Goal: Information Seeking & Learning: Find specific fact

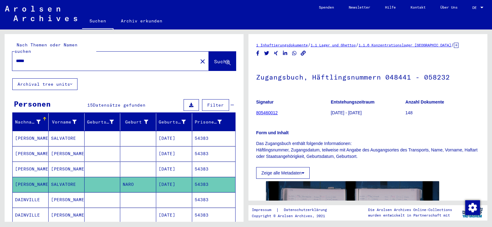
scroll to position [123, 0]
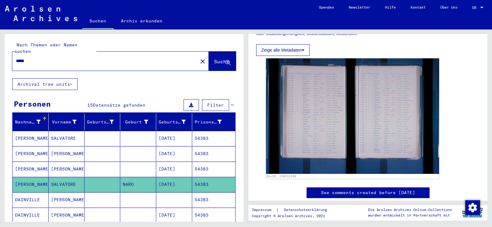
drag, startPoint x: 32, startPoint y: 54, endPoint x: 1, endPoint y: 53, distance: 31.1
click at [4, 54] on div "Nach Themen oder Namen suchen ***** close Suche Archival tree units Personen 15…" at bounding box center [123, 126] width 246 height 193
paste input "text"
type input "*****"
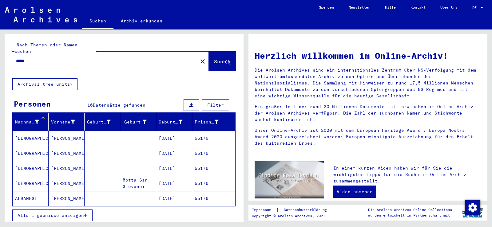
click at [59, 213] on span "Alle Ergebnisse anzeigen" at bounding box center [51, 216] width 66 height 6
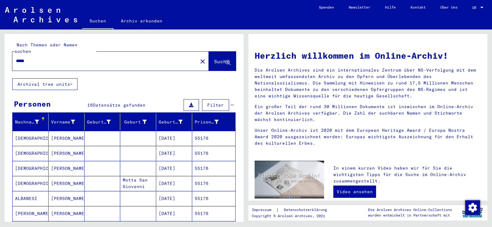
click at [54, 131] on mat-cell "[PERSON_NAME]" at bounding box center [67, 138] width 36 height 15
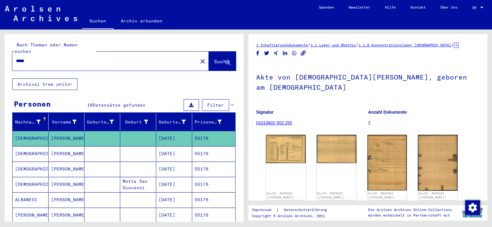
click at [56, 151] on mat-cell "[PERSON_NAME]" at bounding box center [67, 153] width 36 height 15
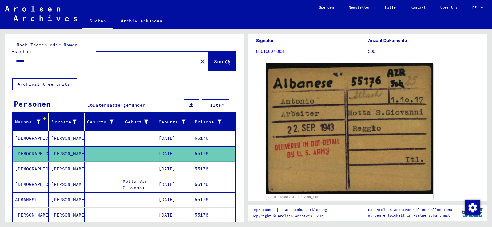
scroll to position [31, 0]
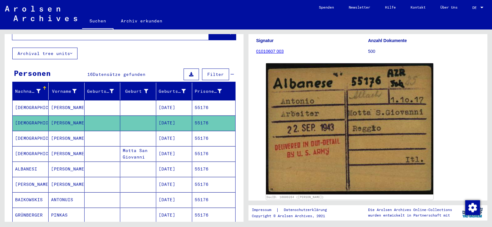
click at [110, 131] on mat-cell at bounding box center [103, 138] width 36 height 15
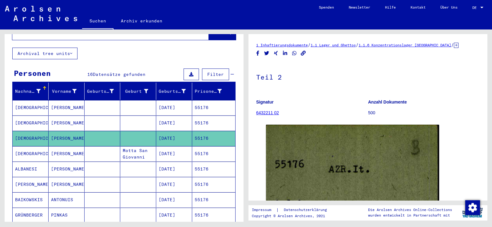
click at [64, 106] on mat-cell "[PERSON_NAME]" at bounding box center [67, 107] width 36 height 15
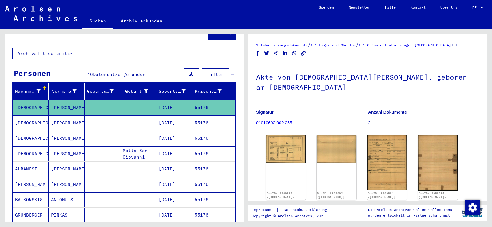
click at [166, 116] on mat-cell "[DATE]" at bounding box center [174, 123] width 36 height 15
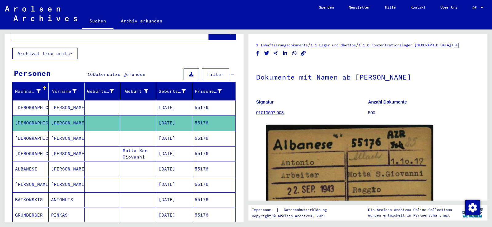
click at [156, 131] on mat-cell "[DATE]" at bounding box center [174, 138] width 36 height 15
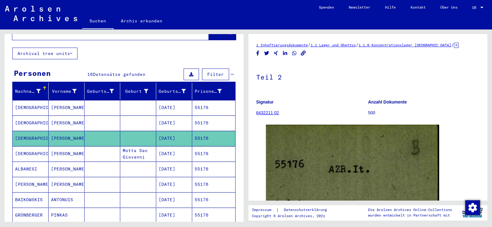
scroll to position [62, 0]
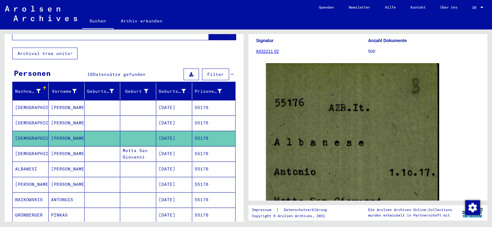
click at [164, 146] on mat-cell "[DATE]" at bounding box center [174, 153] width 36 height 15
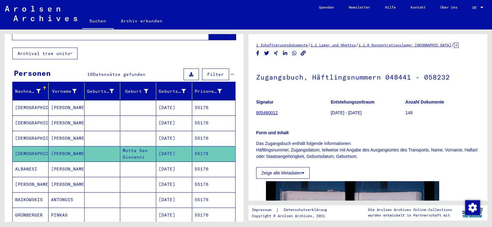
click at [141, 168] on mat-cell at bounding box center [138, 169] width 36 height 15
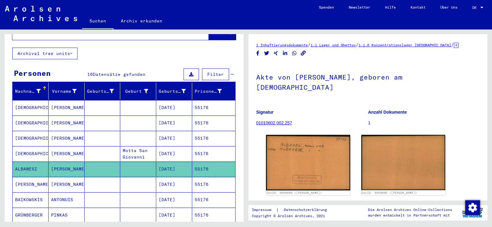
click at [129, 91] on mat-header-cell "Geburt‏" at bounding box center [138, 91] width 36 height 17
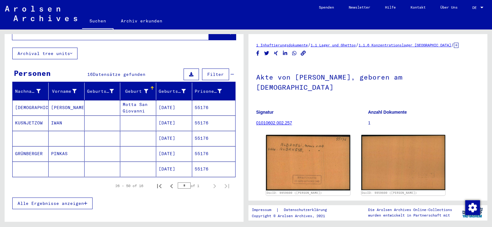
click at [144, 89] on icon at bounding box center [146, 91] width 4 height 4
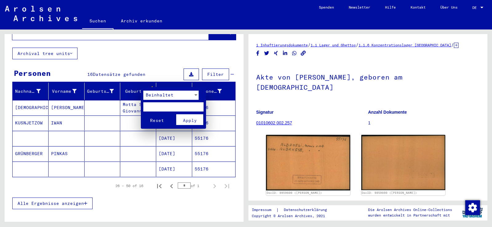
click at [160, 61] on div at bounding box center [246, 113] width 492 height 227
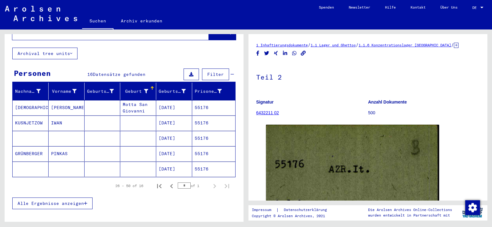
click at [151, 86] on div at bounding box center [152, 88] width 4 height 4
click at [137, 88] on div "Geburt‏" at bounding box center [136, 91] width 26 height 6
click at [144, 88] on div at bounding box center [146, 91] width 4 height 6
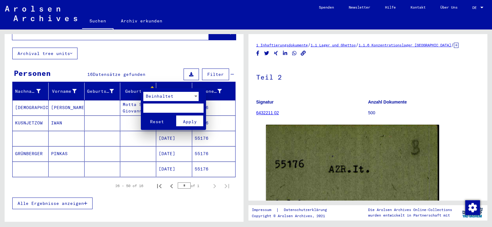
click at [131, 108] on div at bounding box center [246, 113] width 492 height 227
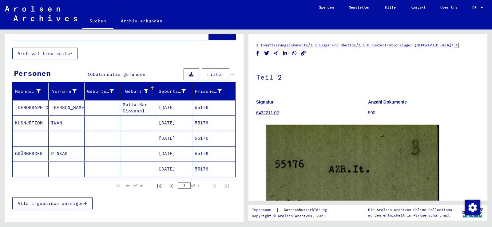
click at [148, 83] on mat-table "Nachname Vorname Geburtsname Geburt‏ Geburtsdatum Prisoner # [DEMOGRAPHIC_DATA]…" at bounding box center [123, 130] width 223 height 95
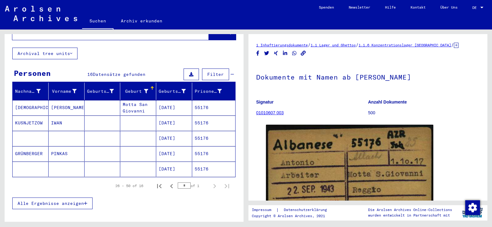
click at [150, 86] on div at bounding box center [152, 86] width 4 height 1
click at [150, 90] on div at bounding box center [152, 90] width 4 height 1
click at [150, 86] on div at bounding box center [152, 88] width 4 height 4
click at [144, 89] on icon at bounding box center [146, 91] width 4 height 4
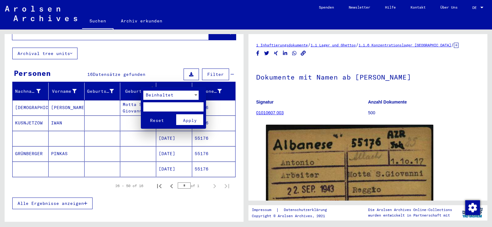
click at [187, 96] on div "Beinhaltet" at bounding box center [168, 95] width 50 height 9
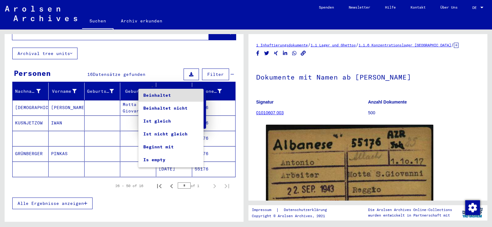
click at [163, 49] on div at bounding box center [246, 113] width 492 height 227
